Goal: Find specific page/section: Find specific page/section

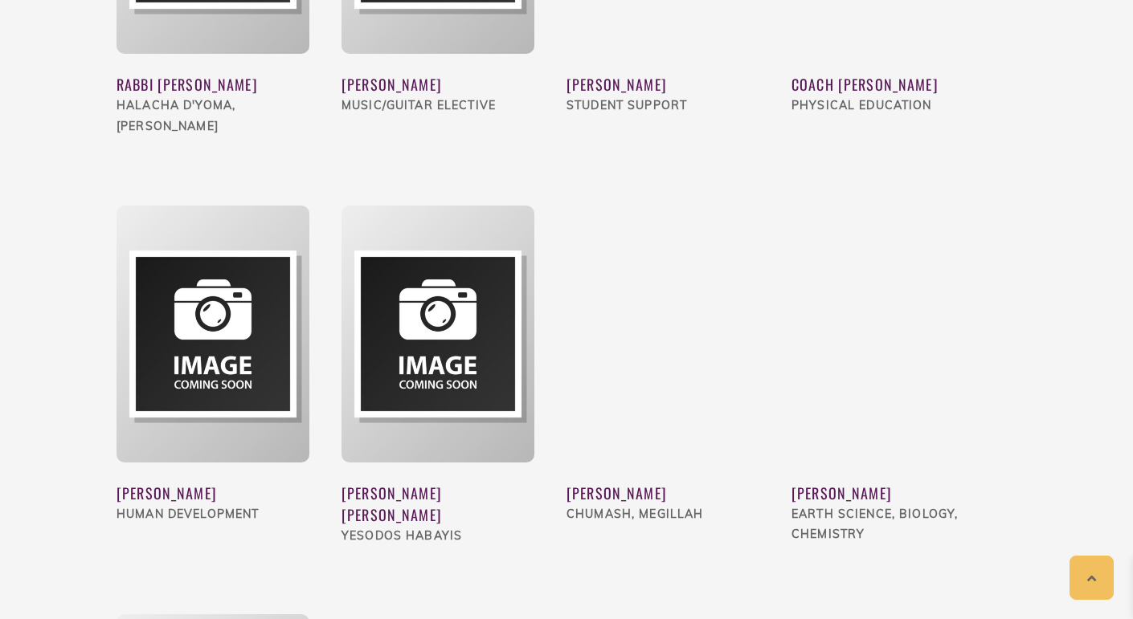
scroll to position [3406, 0]
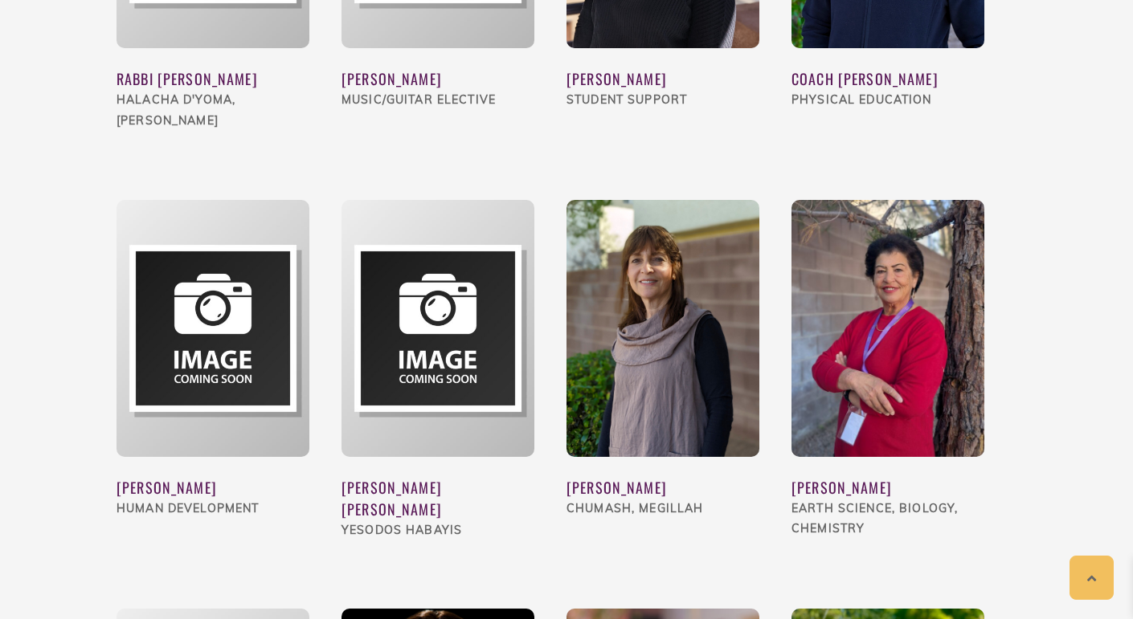
click at [681, 223] on img at bounding box center [662, 328] width 193 height 257
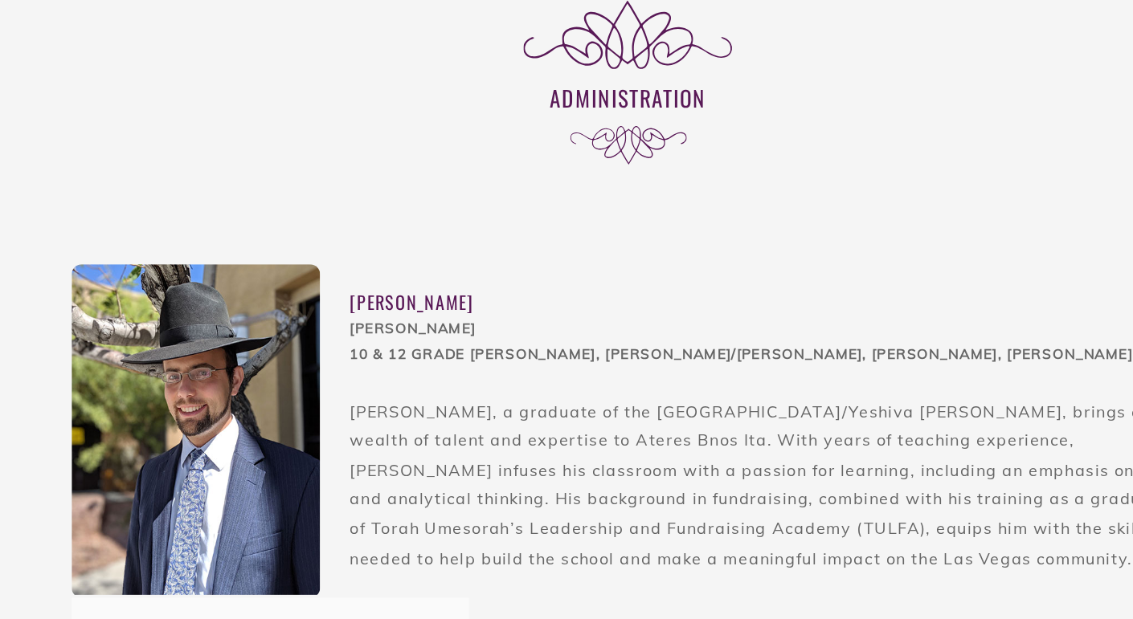
scroll to position [0, 0]
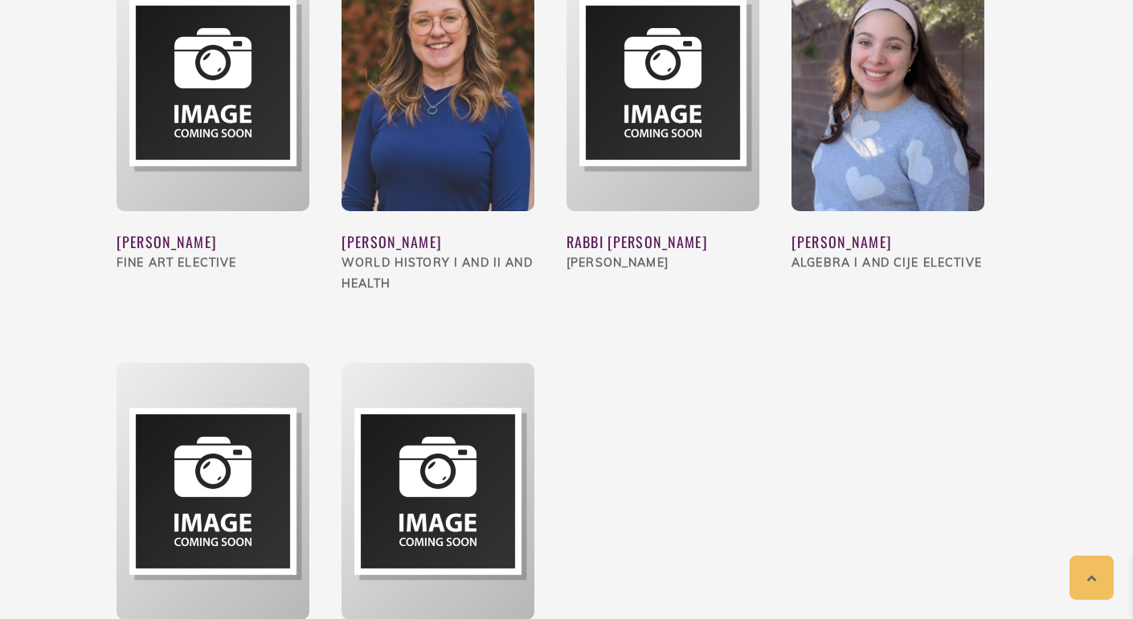
scroll to position [2887, 0]
